Goal: Task Accomplishment & Management: Manage account settings

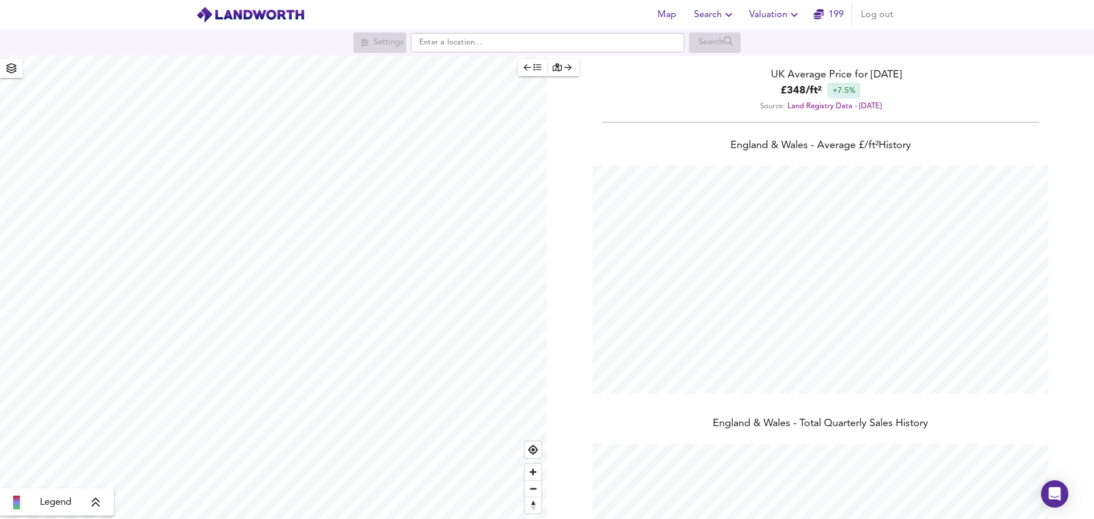
scroll to position [519, 1094]
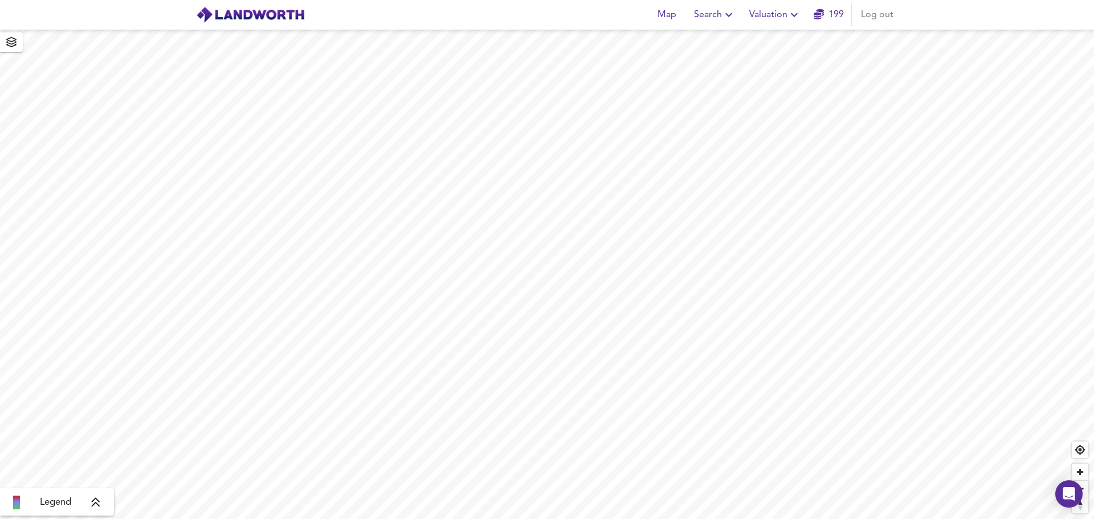
click at [359, 22] on link "199" at bounding box center [829, 15] width 30 height 16
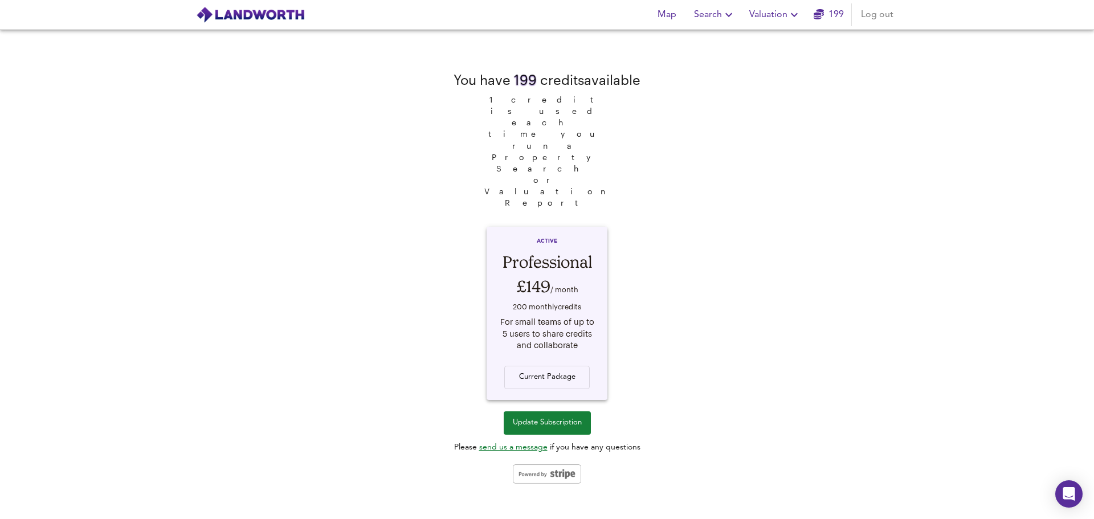
click at [359, 194] on div "You have 199 credit s available 1 credit is used each time you run a Property S…" at bounding box center [547, 275] width 1094 height 490
click at [359, 202] on div "You have 199 credit s available 1 credit is used each time you run a Property S…" at bounding box center [547, 275] width 1094 height 490
